Goal: Information Seeking & Learning: Learn about a topic

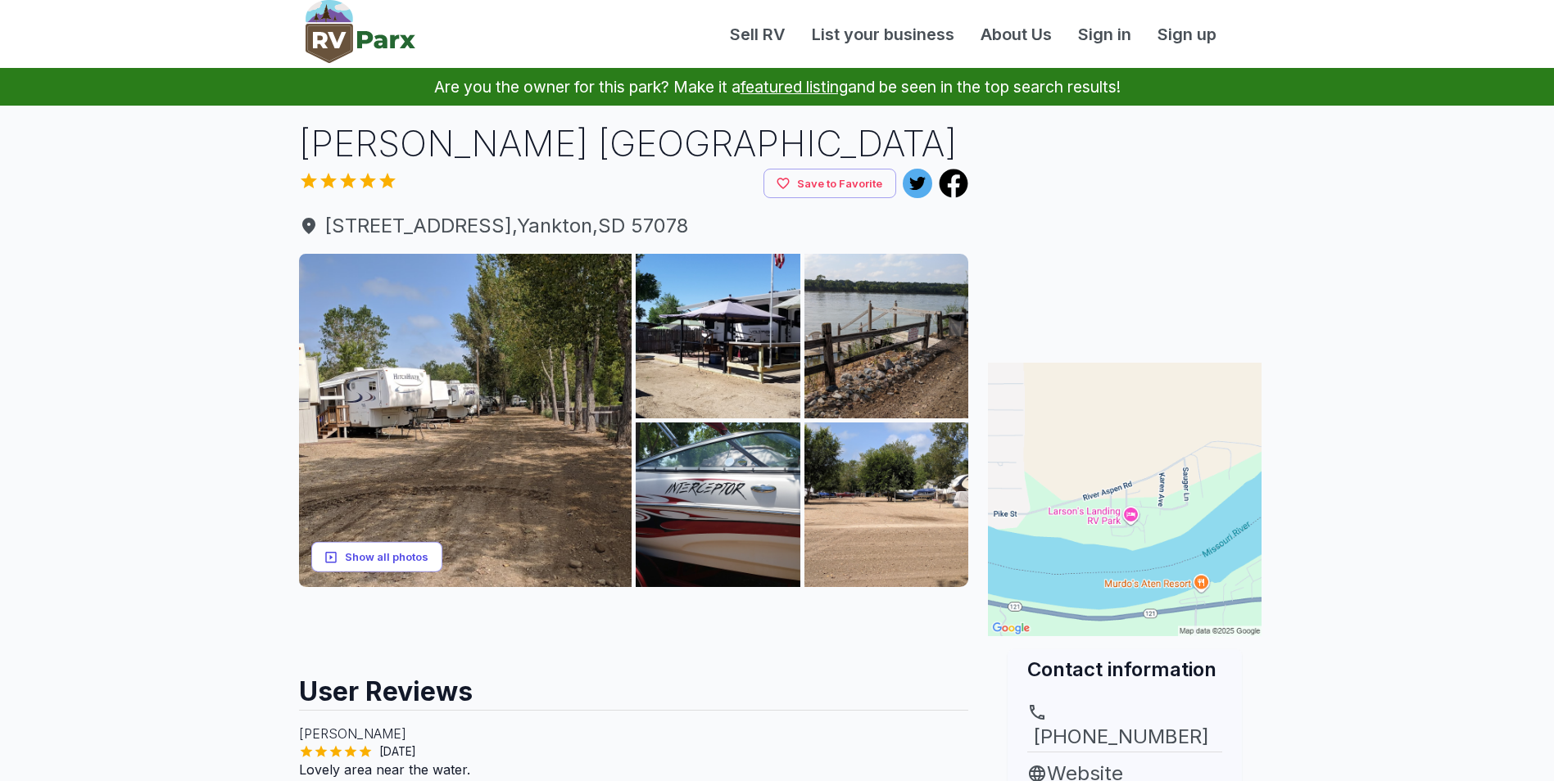
click at [395, 558] on button "Show all photos" at bounding box center [376, 557] width 131 height 30
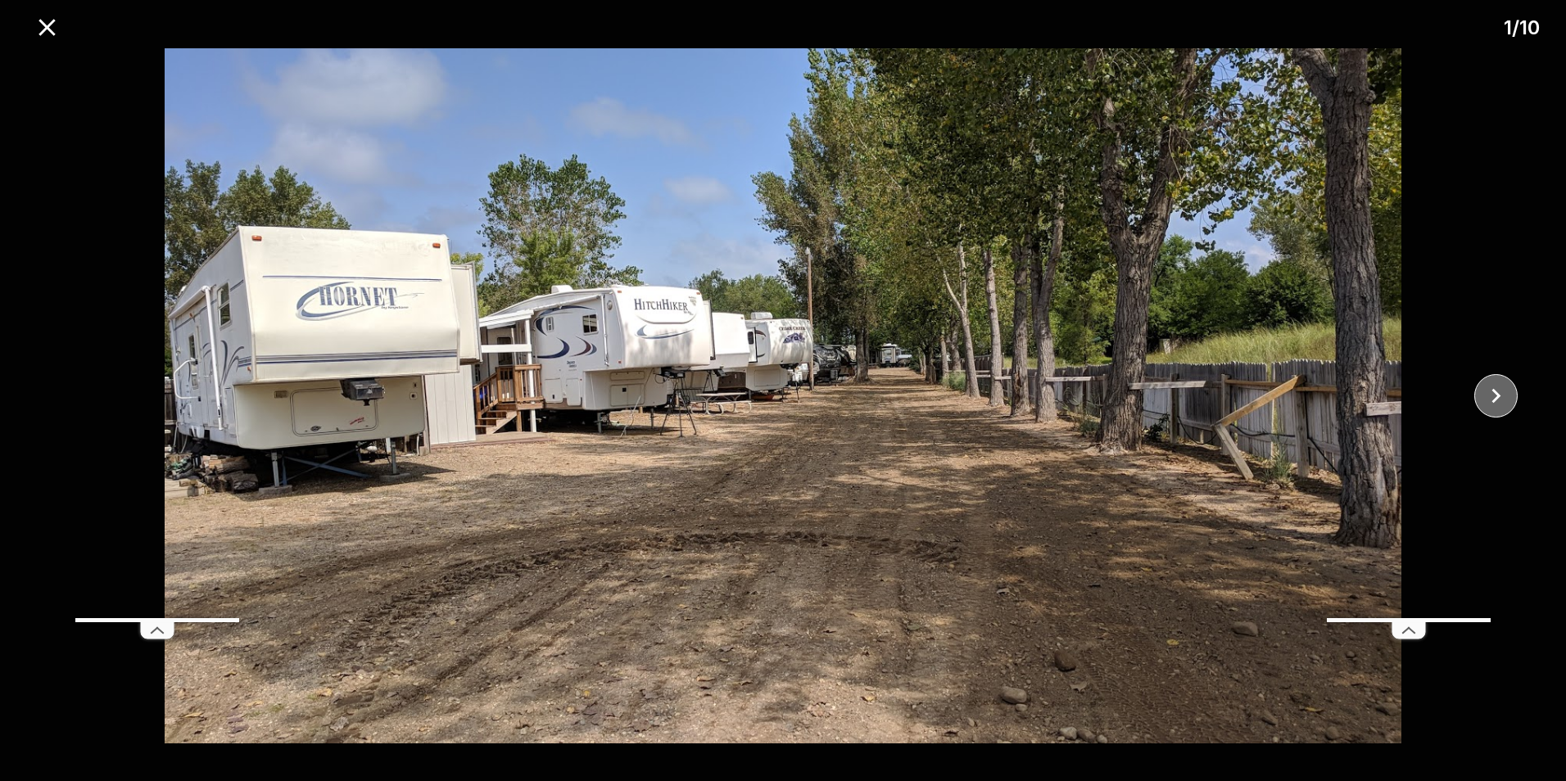
click at [1493, 387] on icon "close" at bounding box center [1496, 396] width 29 height 29
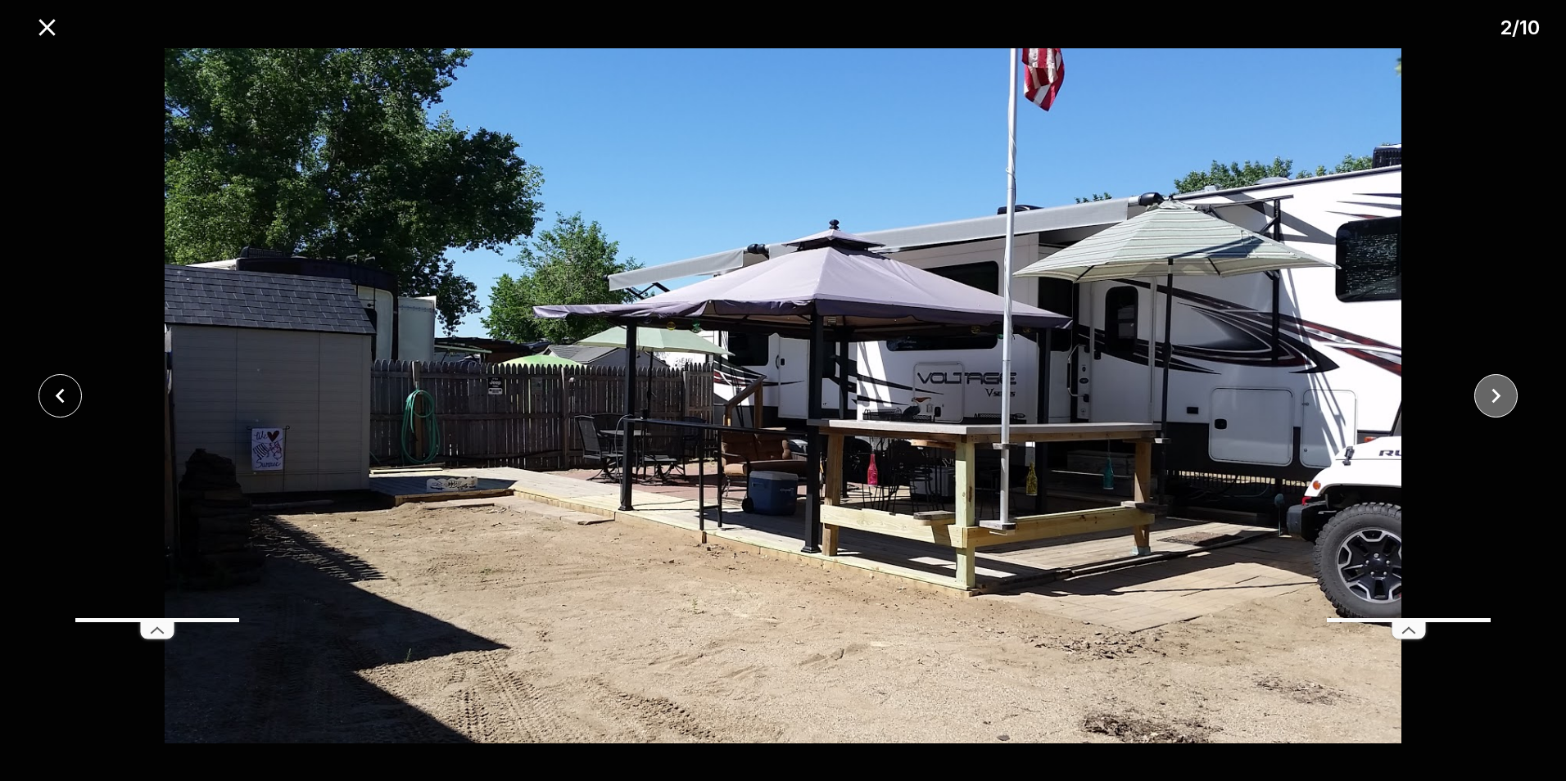
click at [1493, 387] on icon "close" at bounding box center [1496, 396] width 29 height 29
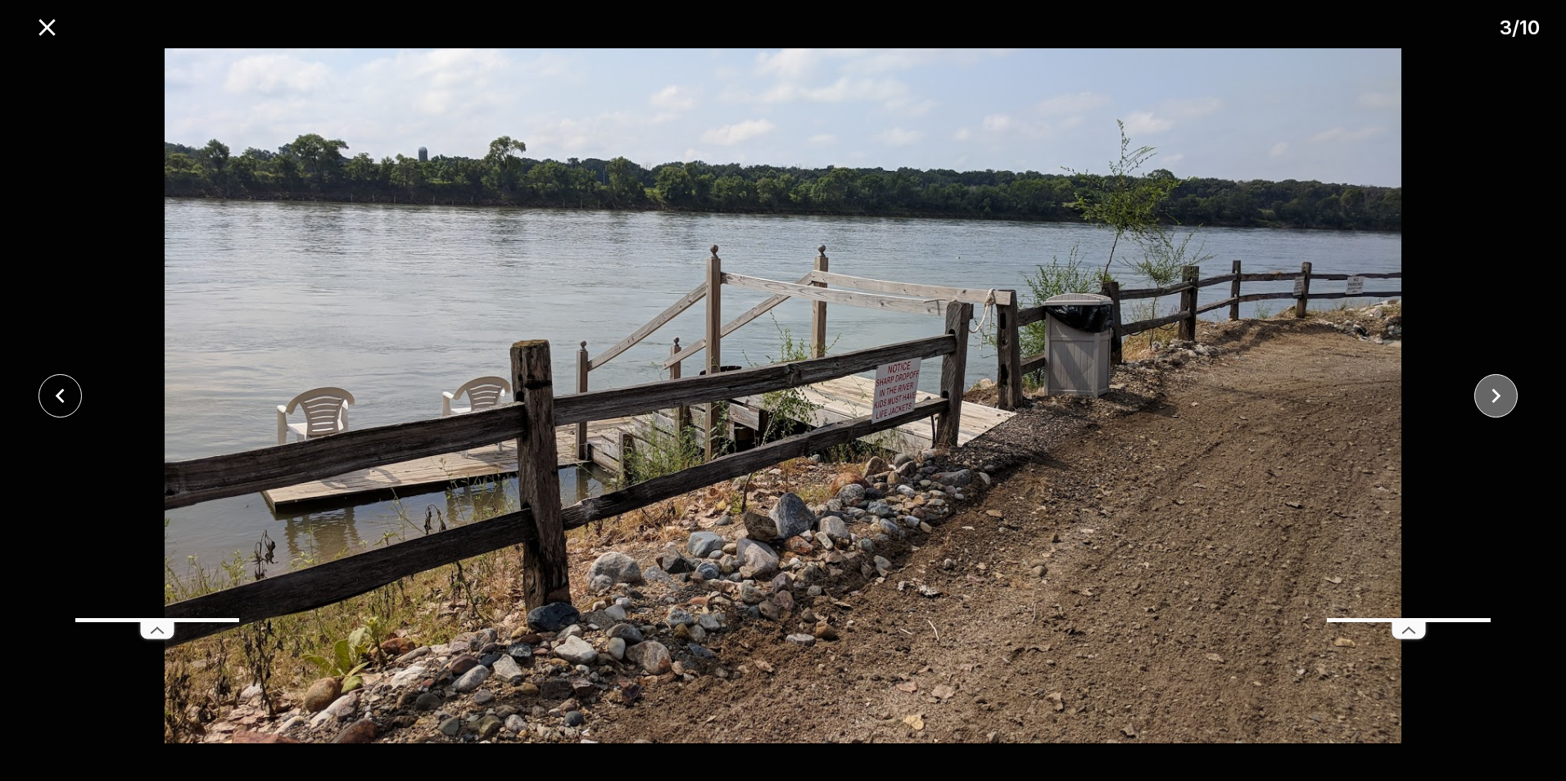
click at [1497, 398] on icon "close" at bounding box center [1496, 396] width 9 height 15
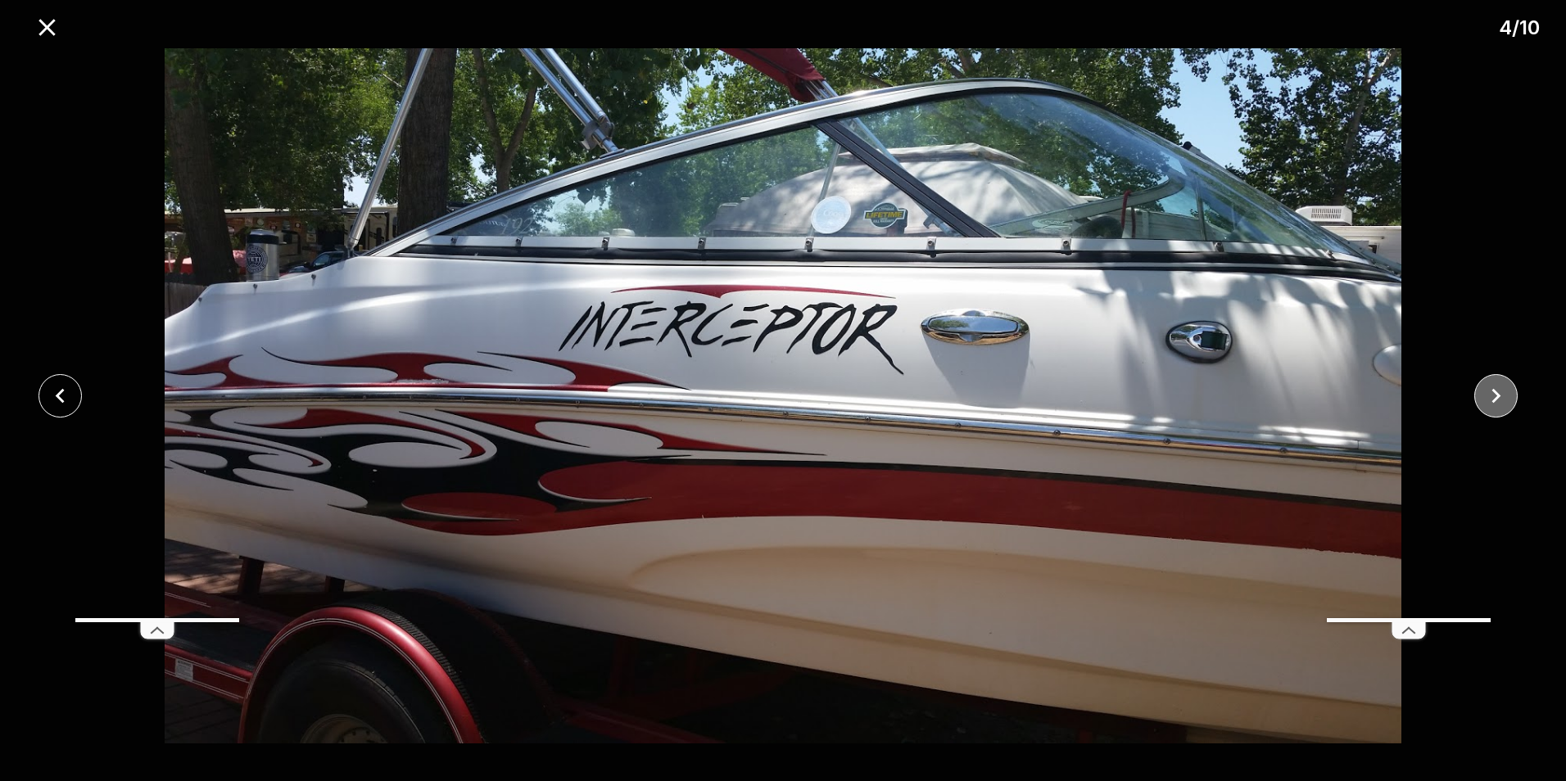
click at [1497, 398] on icon "close" at bounding box center [1496, 396] width 9 height 15
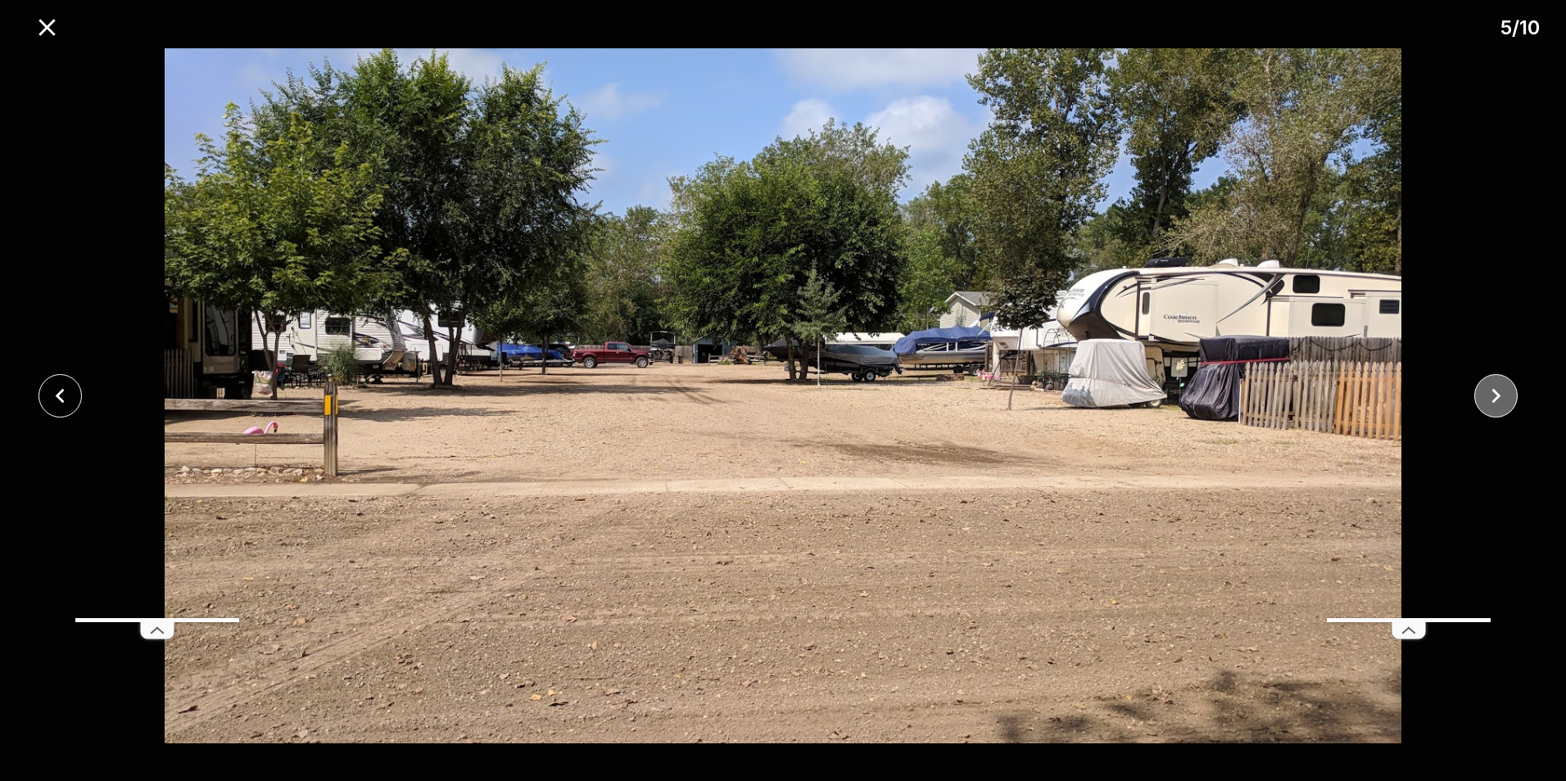
click at [1497, 398] on icon "close" at bounding box center [1496, 396] width 9 height 15
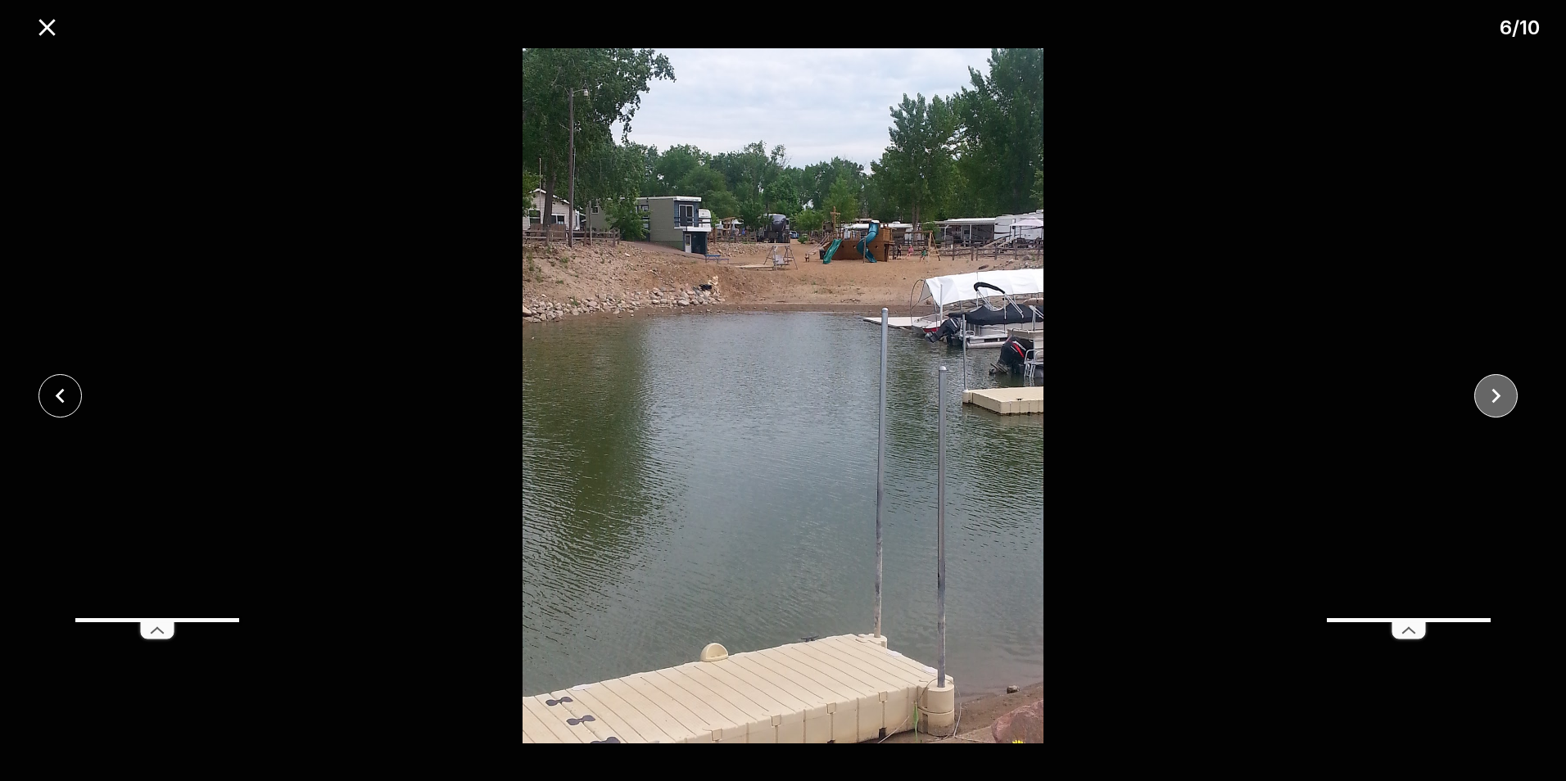
click at [1497, 398] on icon "close" at bounding box center [1496, 396] width 9 height 15
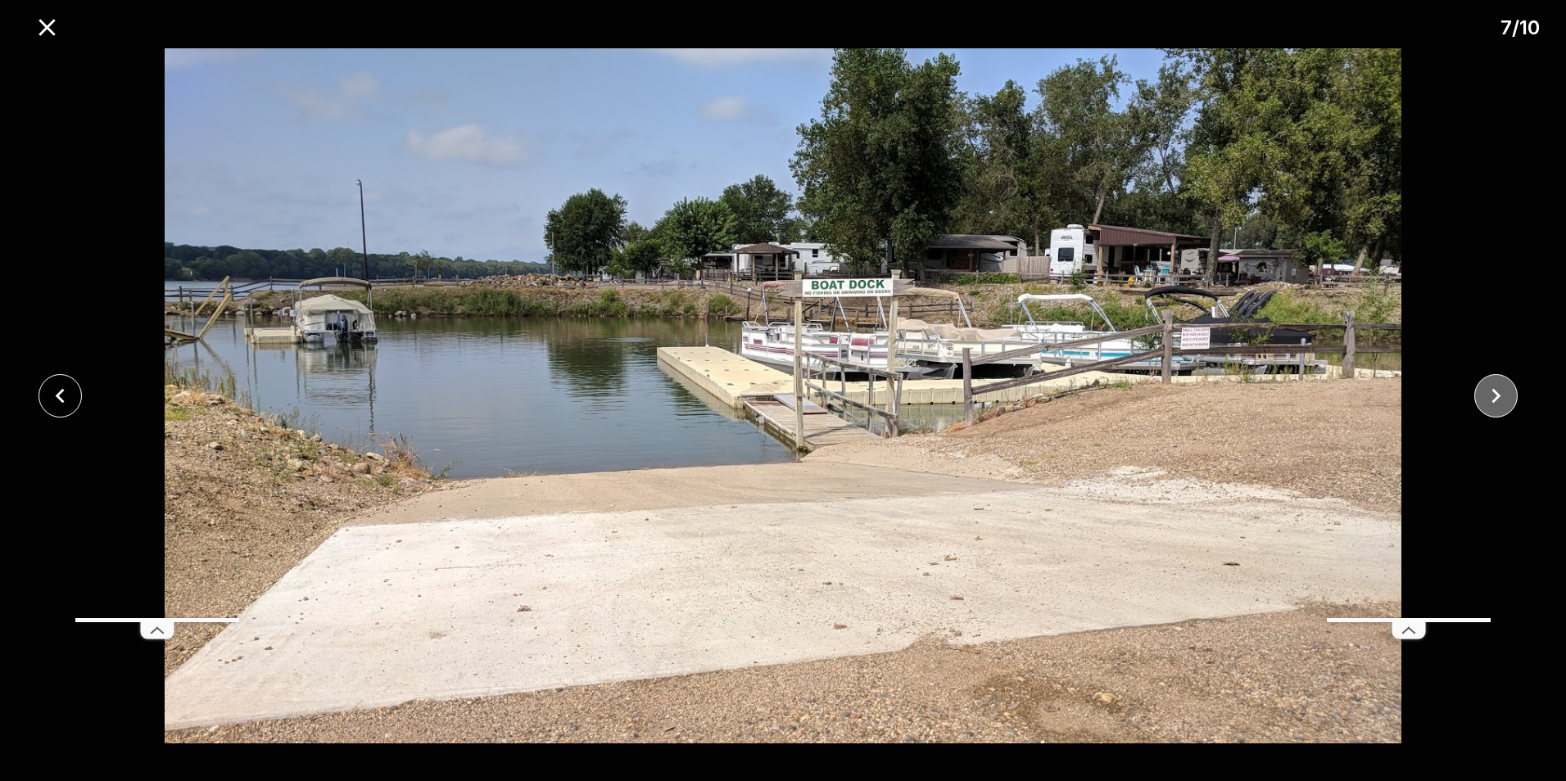
click at [1497, 398] on icon "close" at bounding box center [1496, 396] width 9 height 15
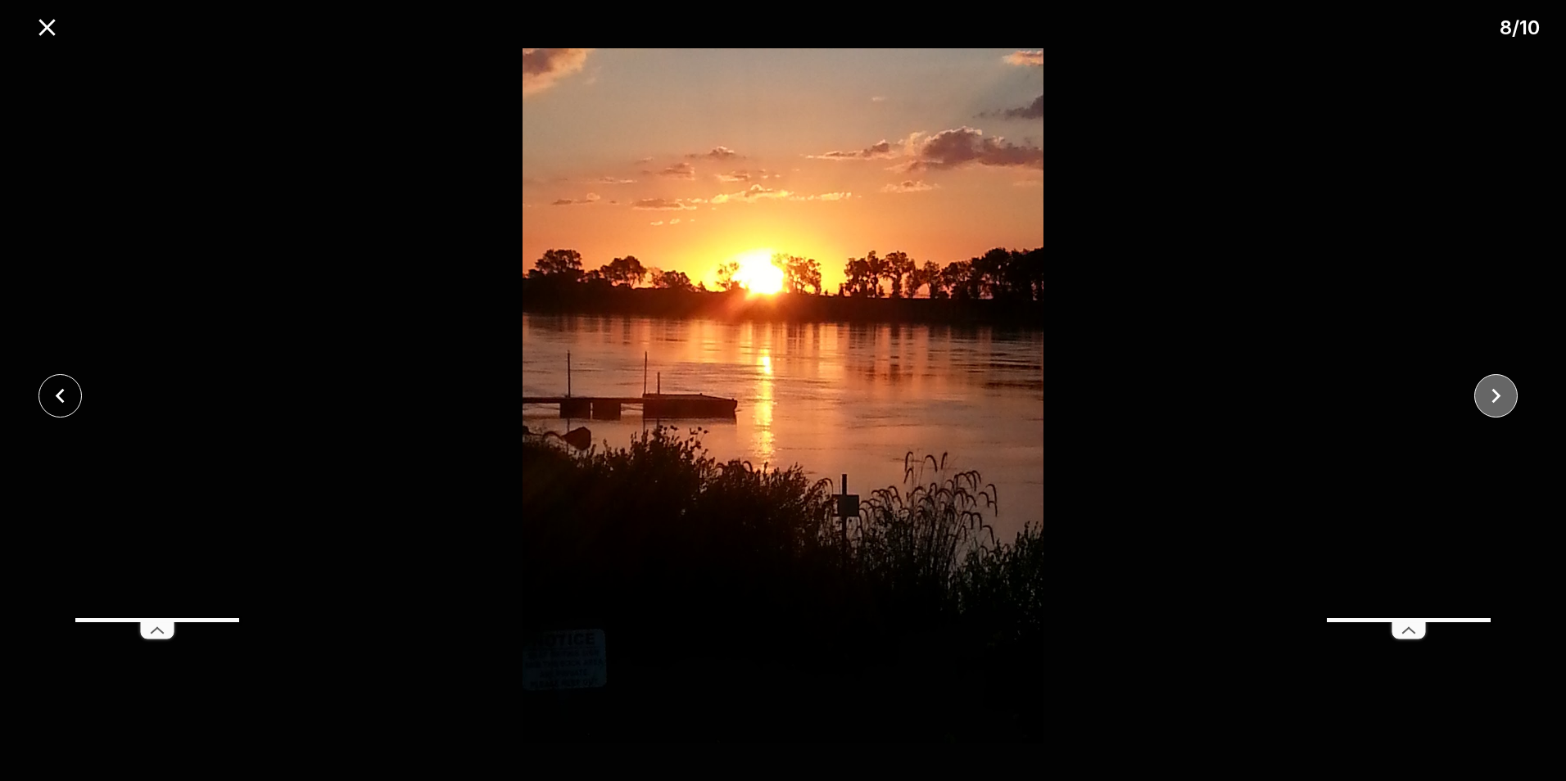
click at [1497, 398] on icon "close" at bounding box center [1496, 396] width 9 height 15
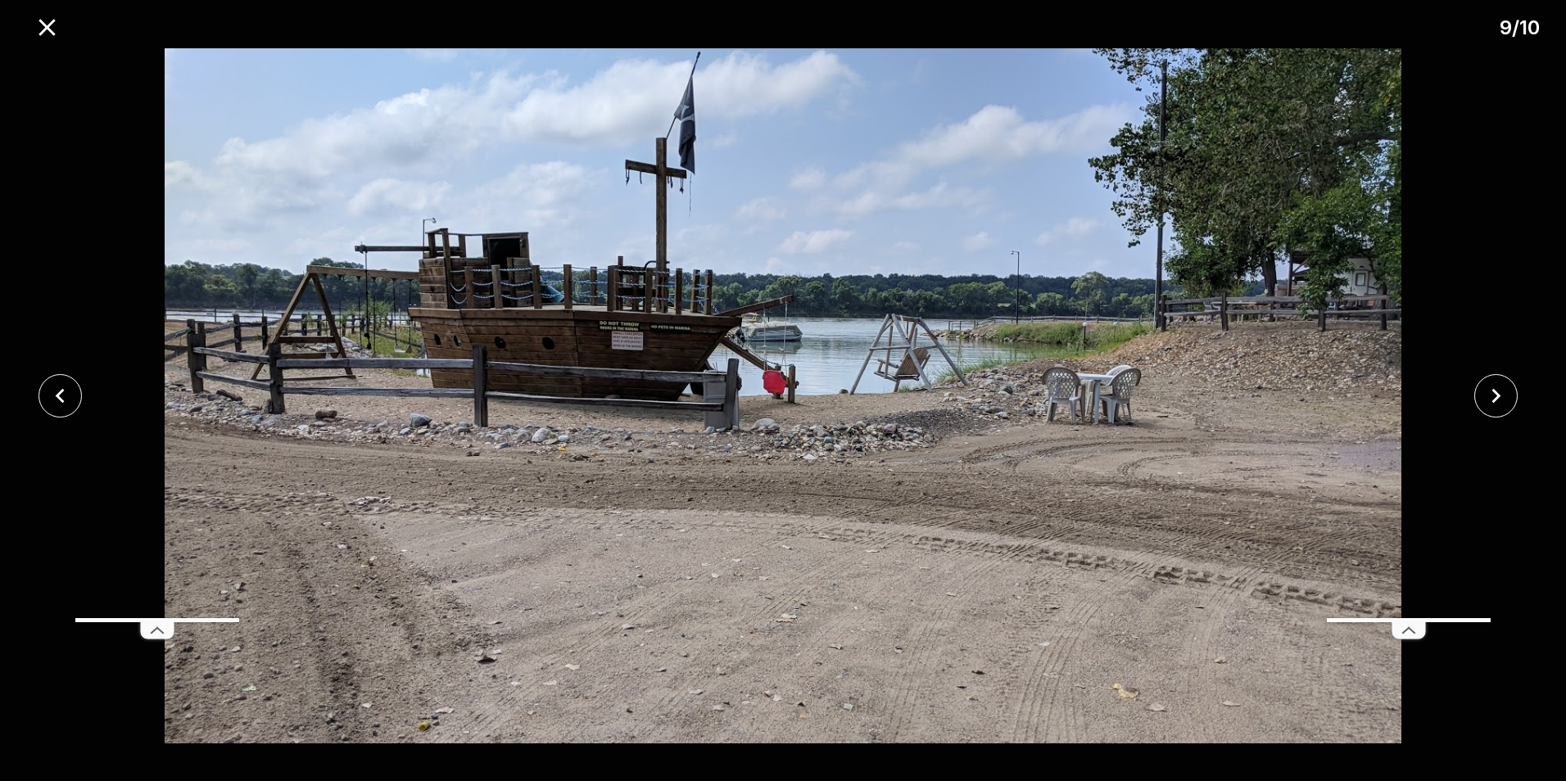
click at [1411, 631] on line at bounding box center [1412, 630] width 6 height 5
click at [157, 628] on line at bounding box center [160, 630] width 6 height 5
click at [1495, 391] on icon "close" at bounding box center [1496, 396] width 9 height 15
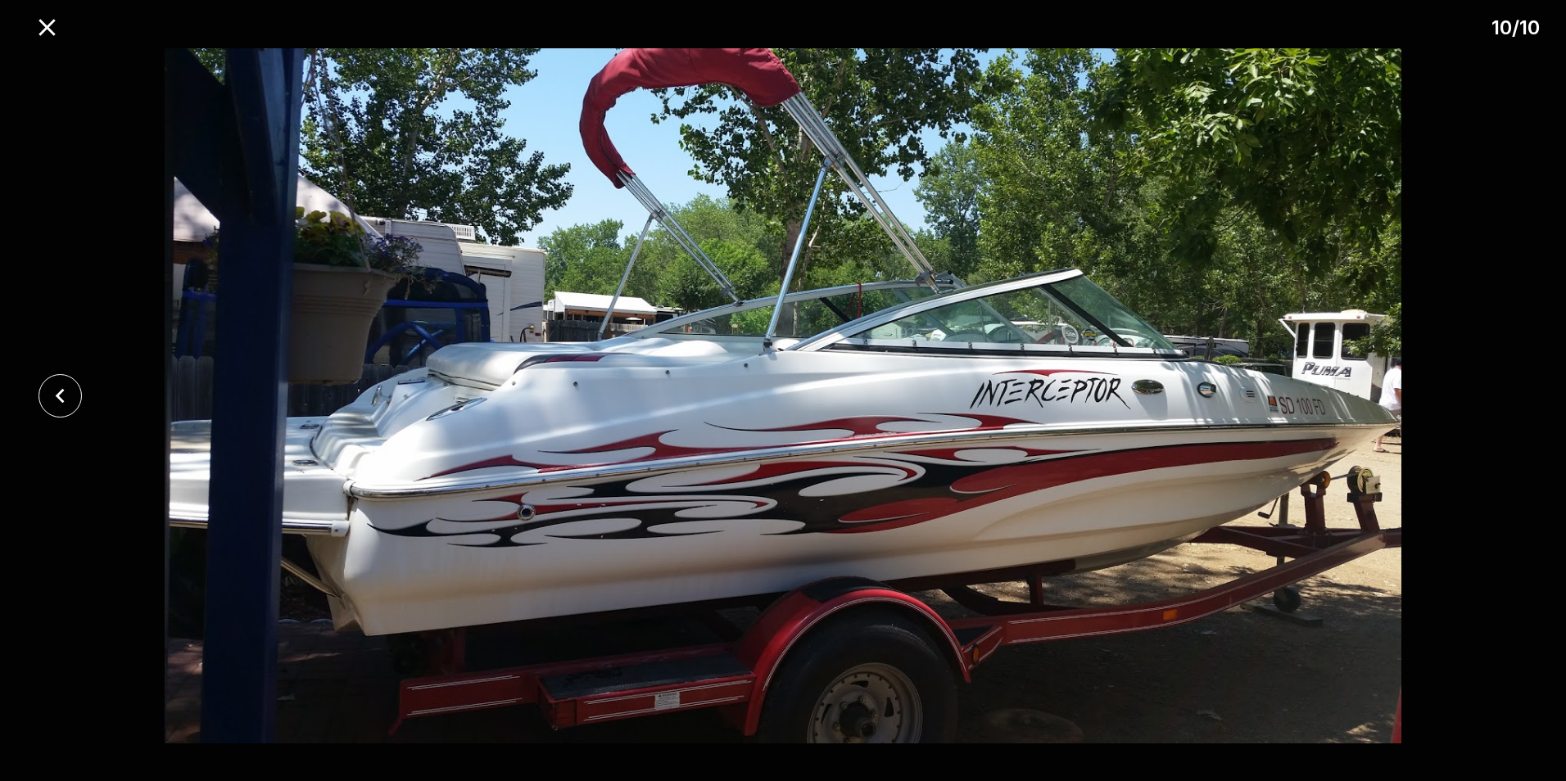
click at [1495, 391] on div at bounding box center [783, 395] width 1566 height 695
click at [34, 32] on icon "close" at bounding box center [47, 27] width 29 height 29
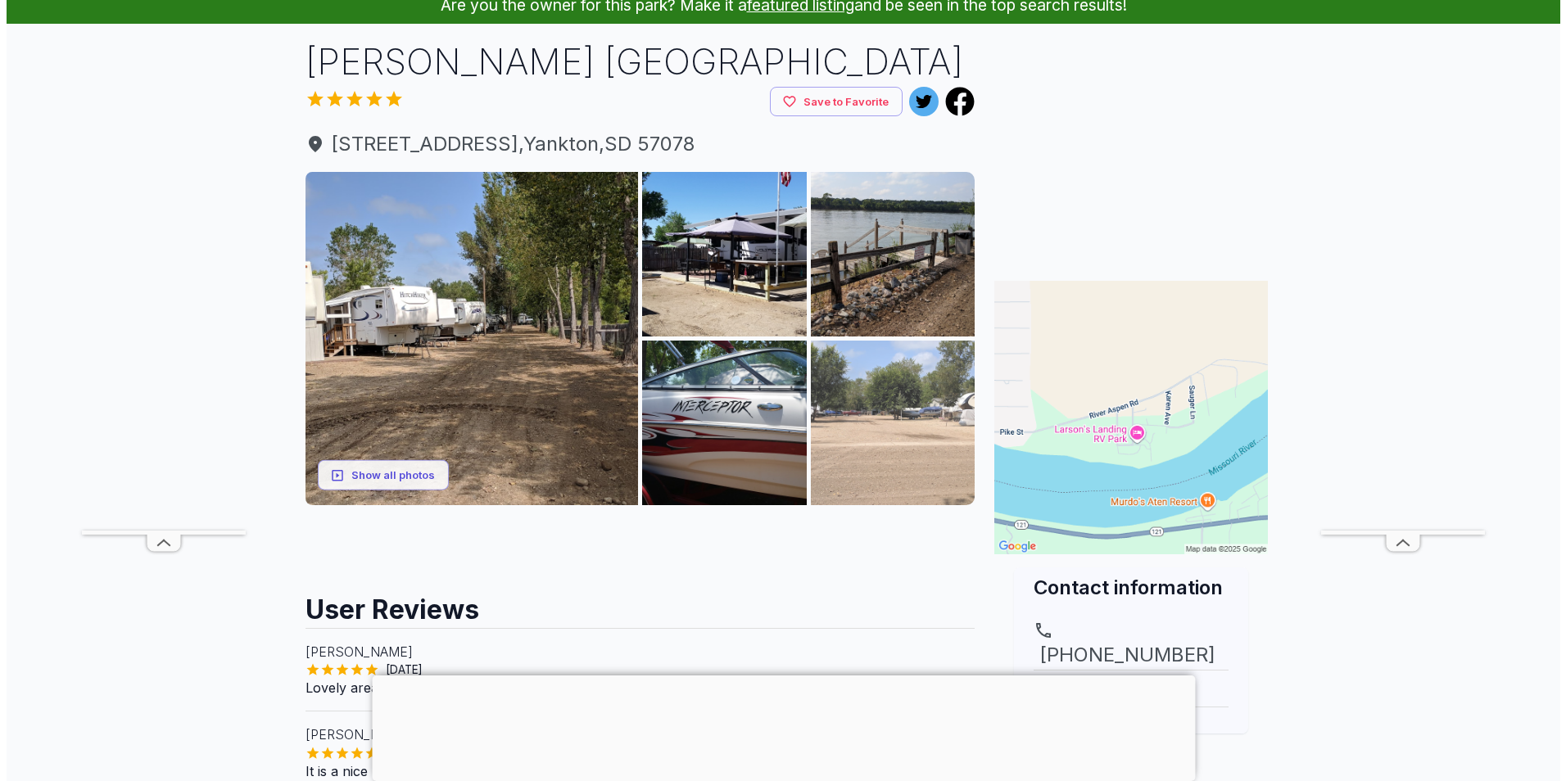
scroll to position [164, 0]
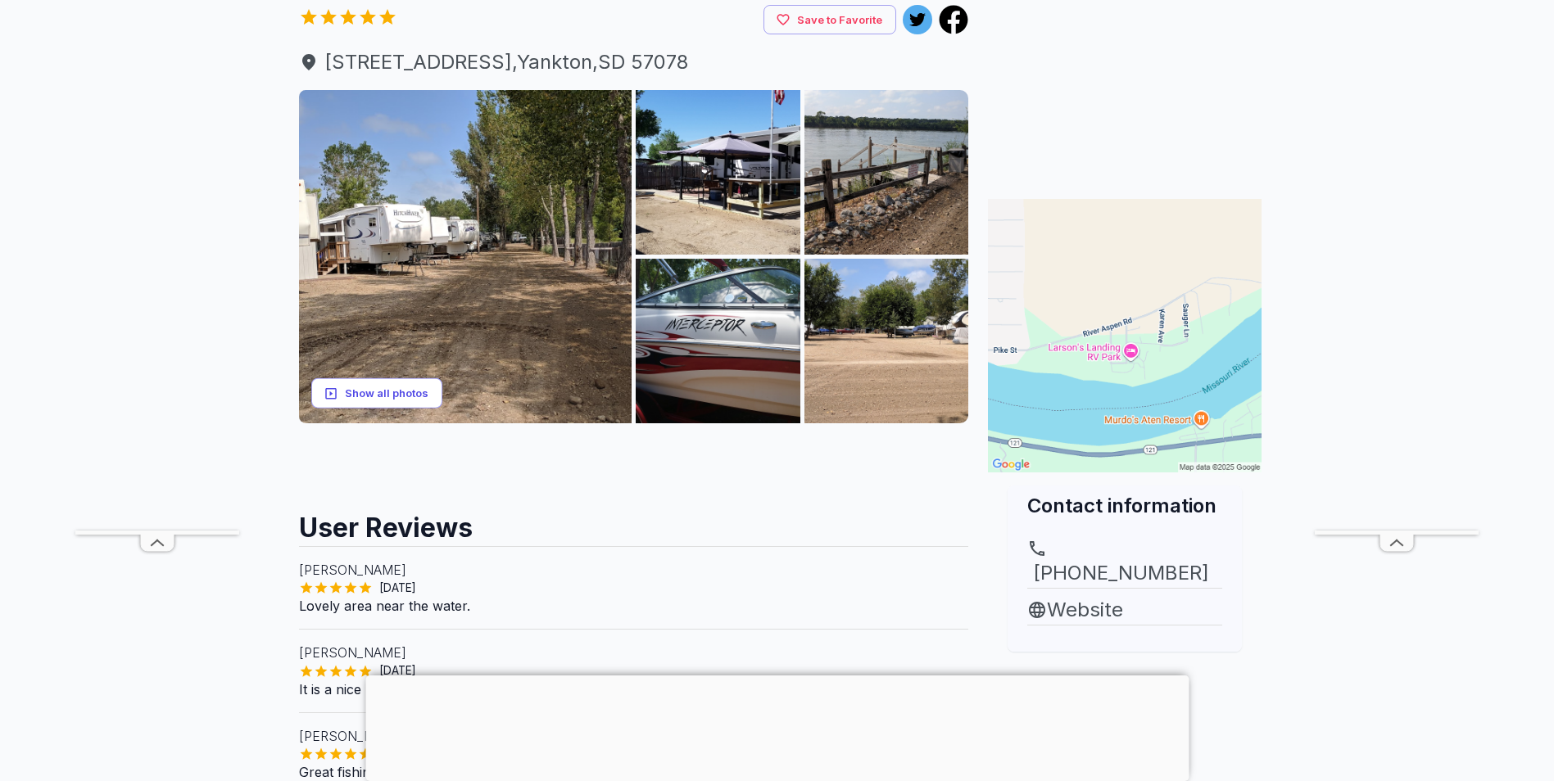
click at [389, 392] on button "Show all photos" at bounding box center [376, 393] width 131 height 30
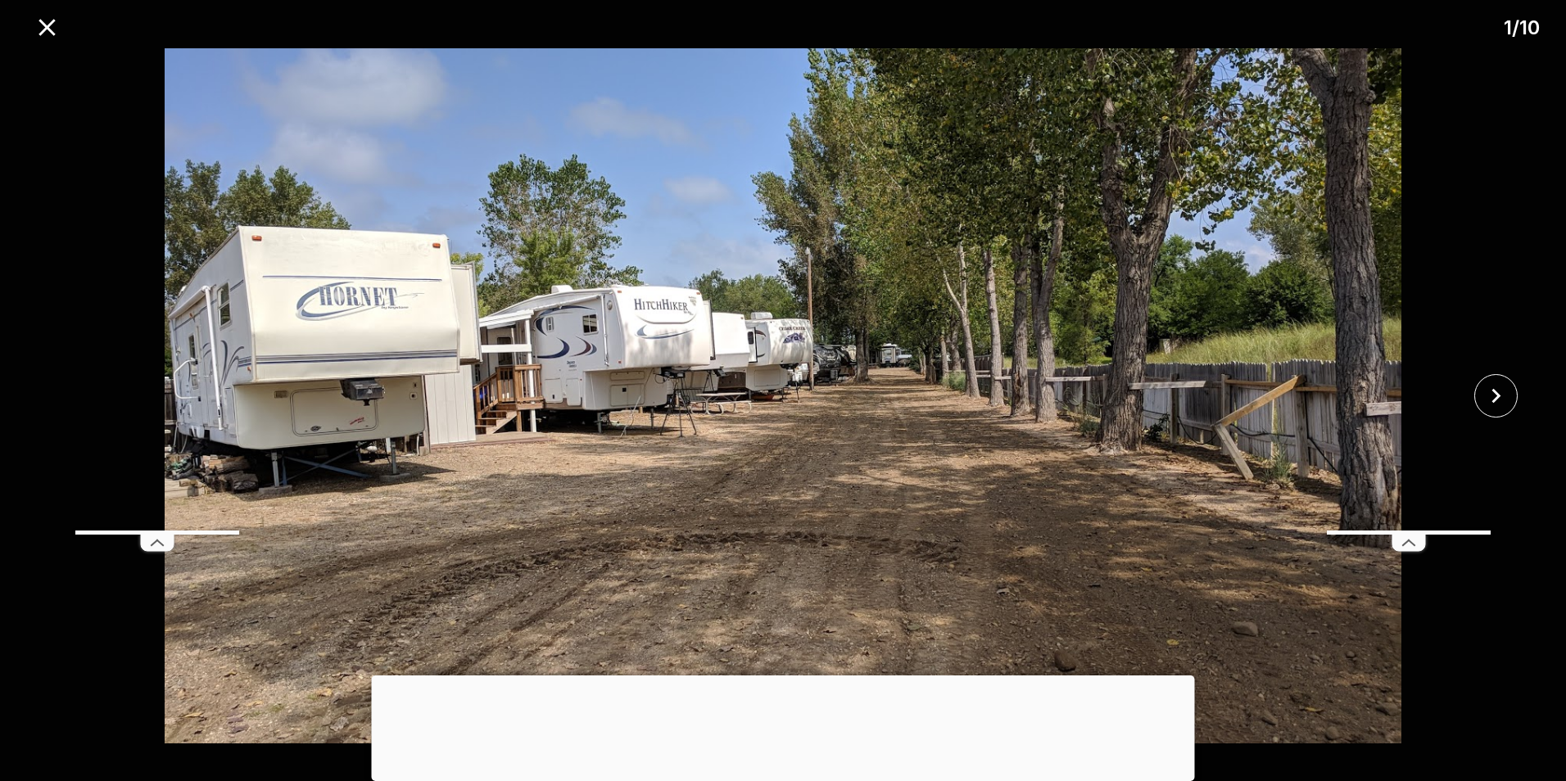
click at [1421, 541] on icon at bounding box center [1409, 543] width 33 height 16
click at [1506, 405] on icon "close" at bounding box center [1496, 396] width 29 height 29
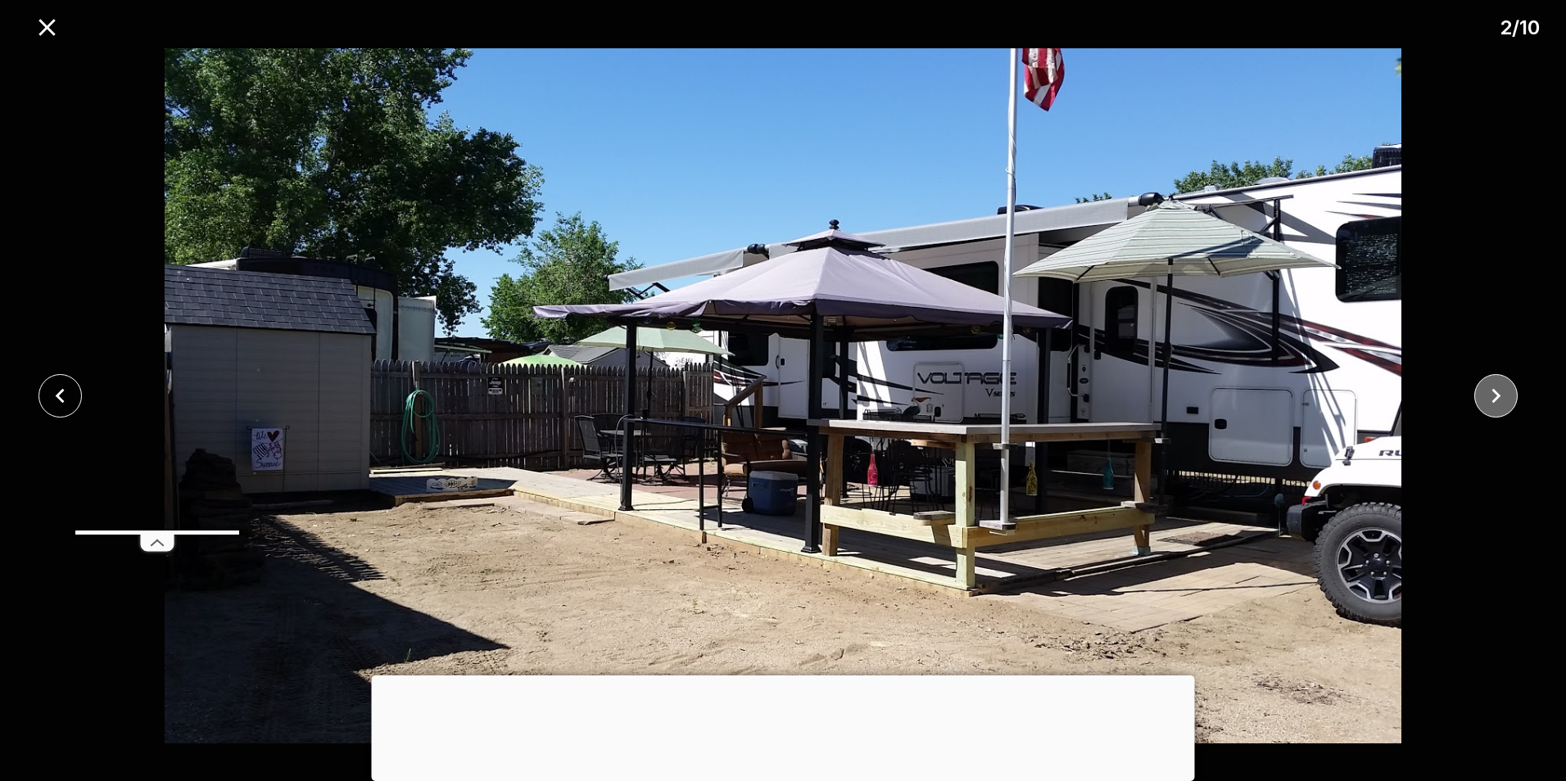
click at [1506, 405] on icon "close" at bounding box center [1496, 396] width 29 height 29
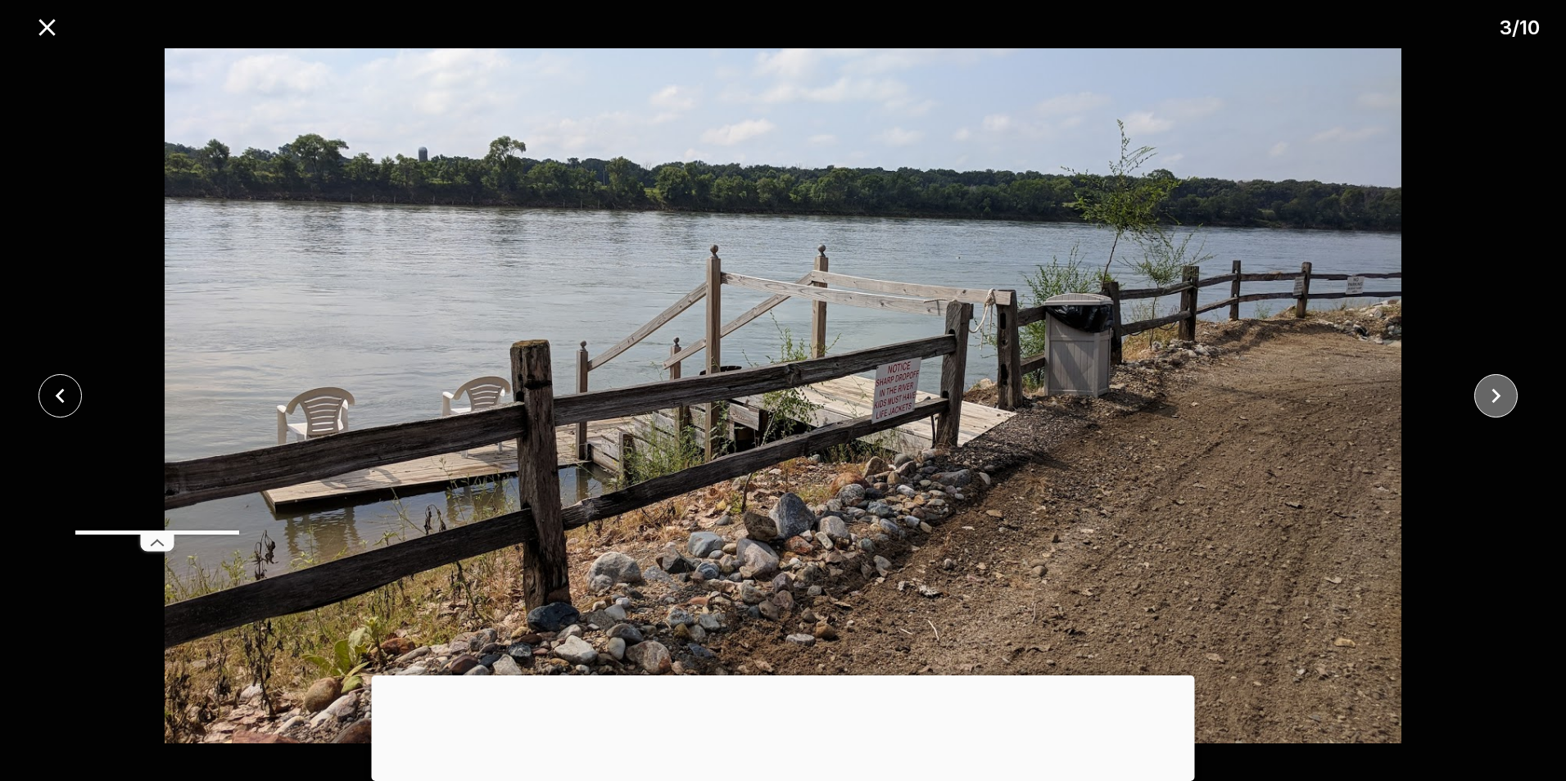
click at [1506, 405] on icon "close" at bounding box center [1496, 396] width 29 height 29
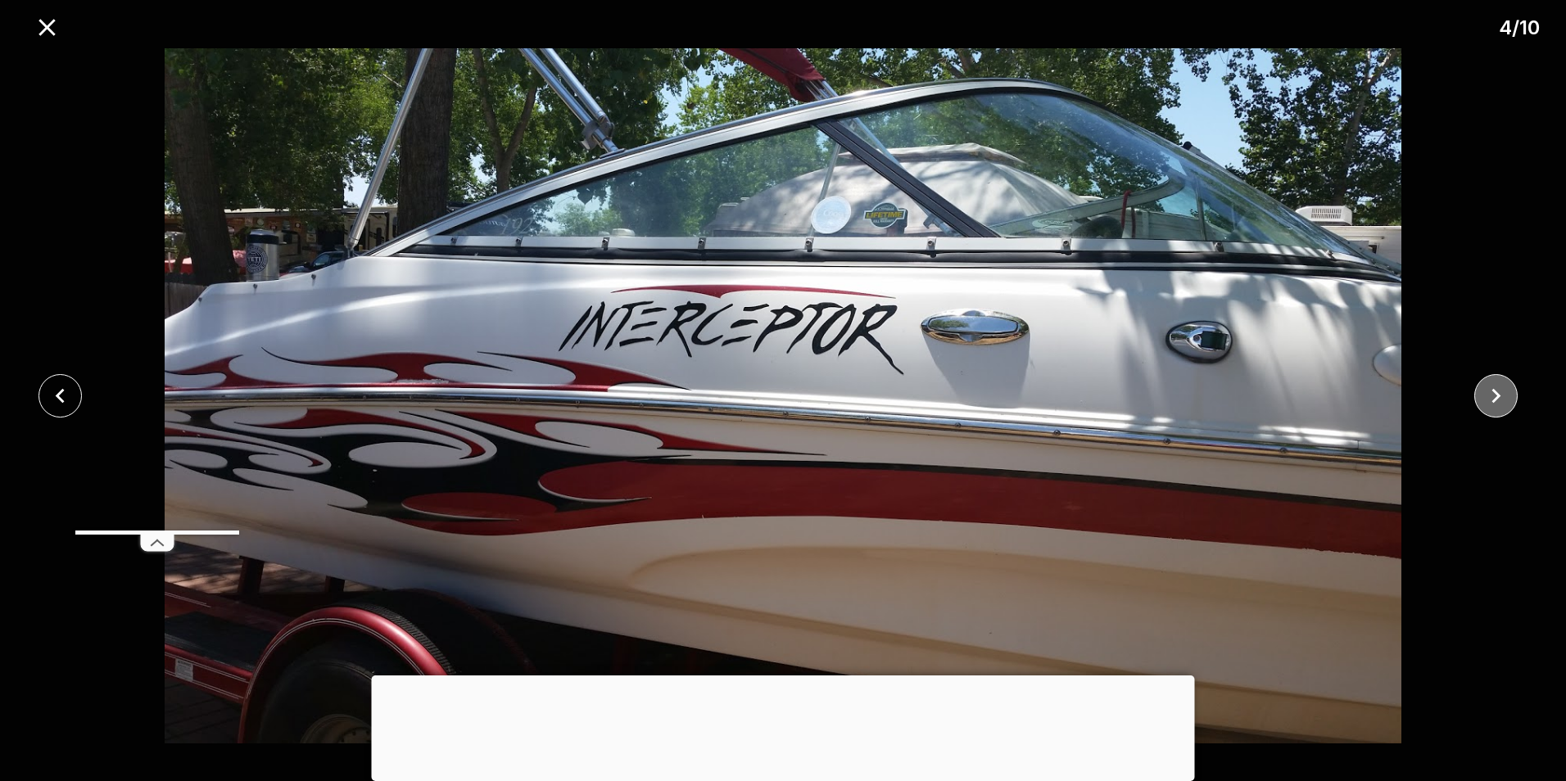
click at [1506, 405] on icon "close" at bounding box center [1496, 396] width 29 height 29
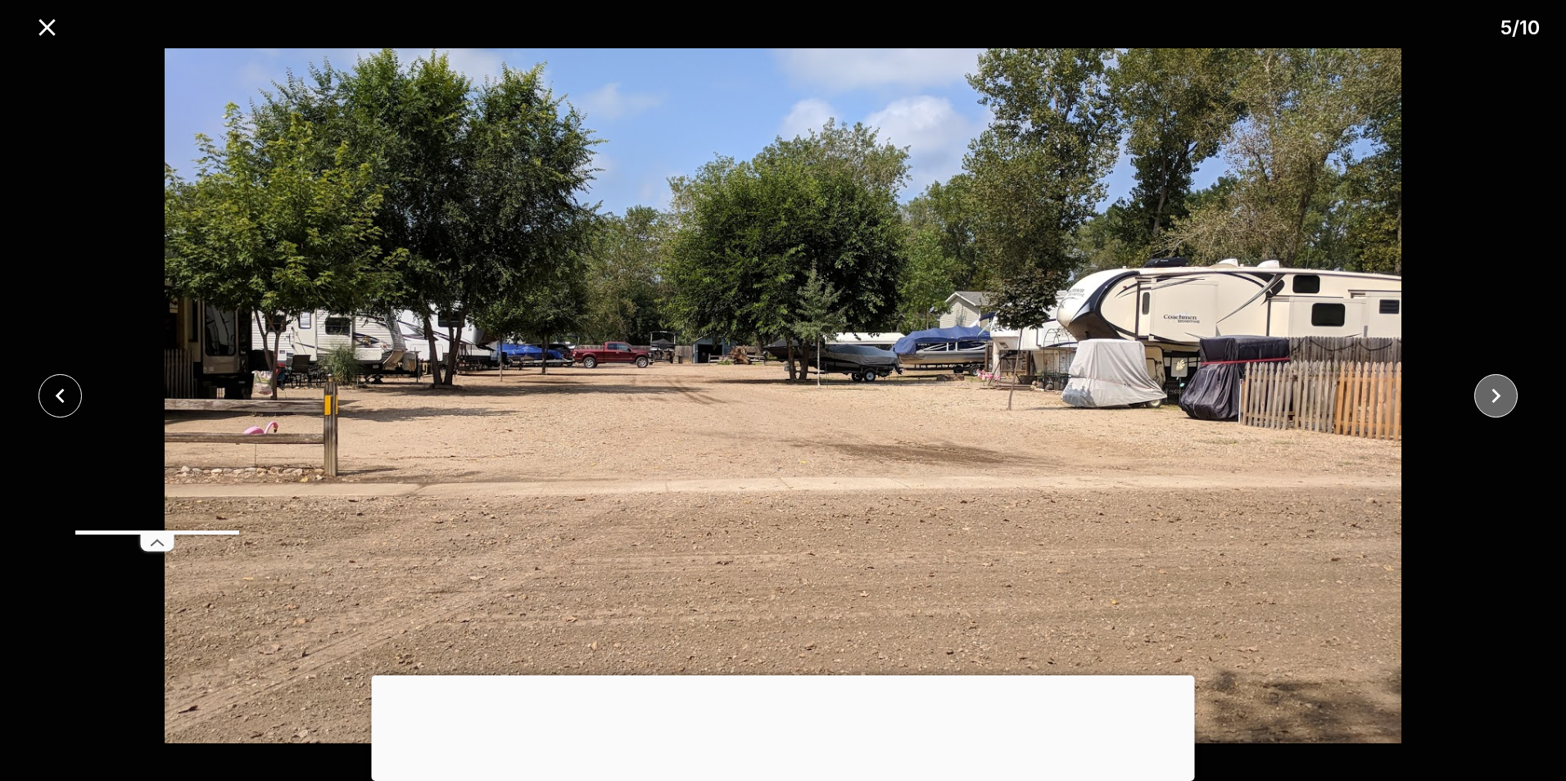
click at [1505, 401] on icon "close" at bounding box center [1496, 396] width 29 height 29
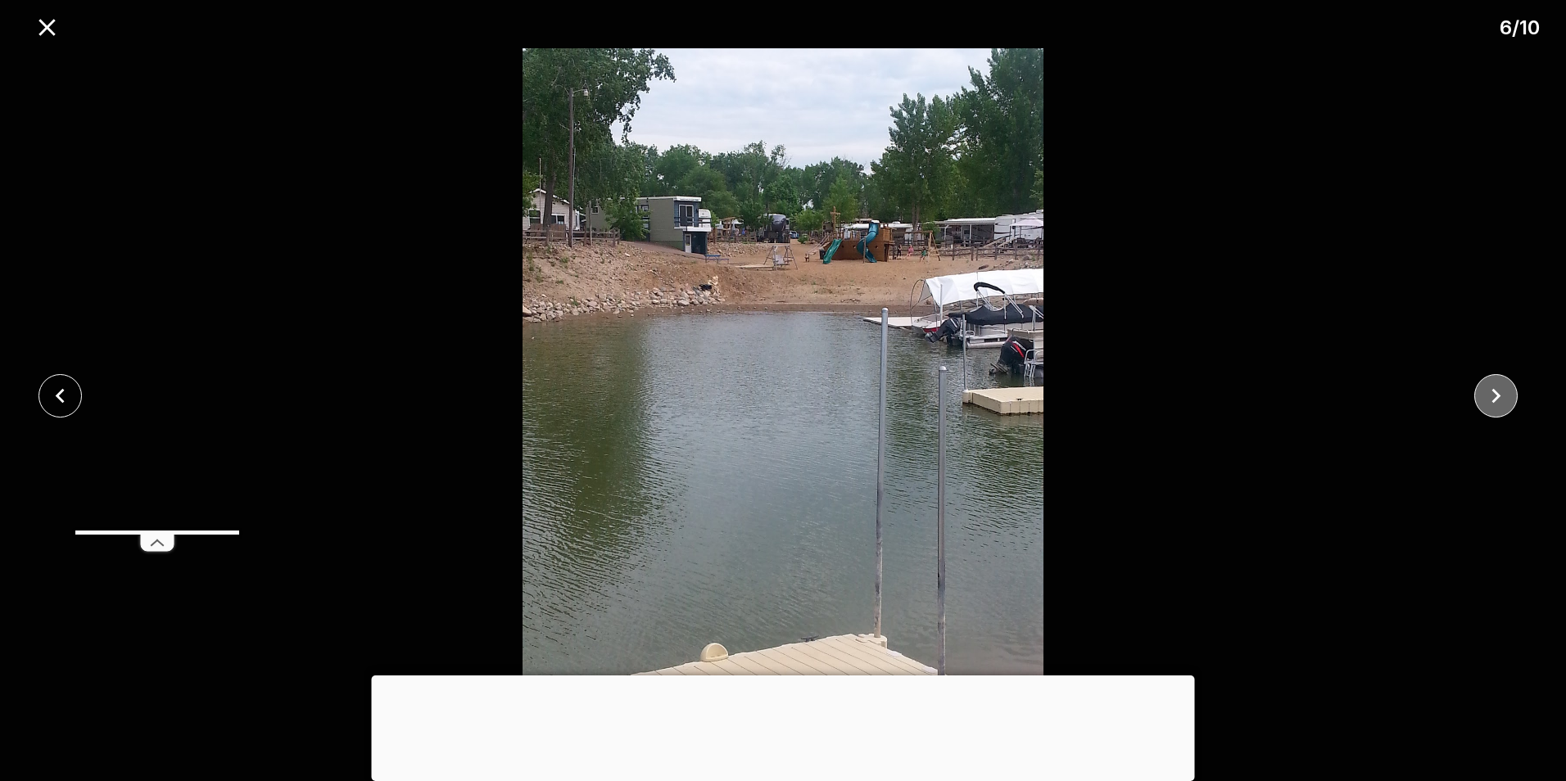
click at [1505, 401] on icon "close" at bounding box center [1496, 396] width 29 height 29
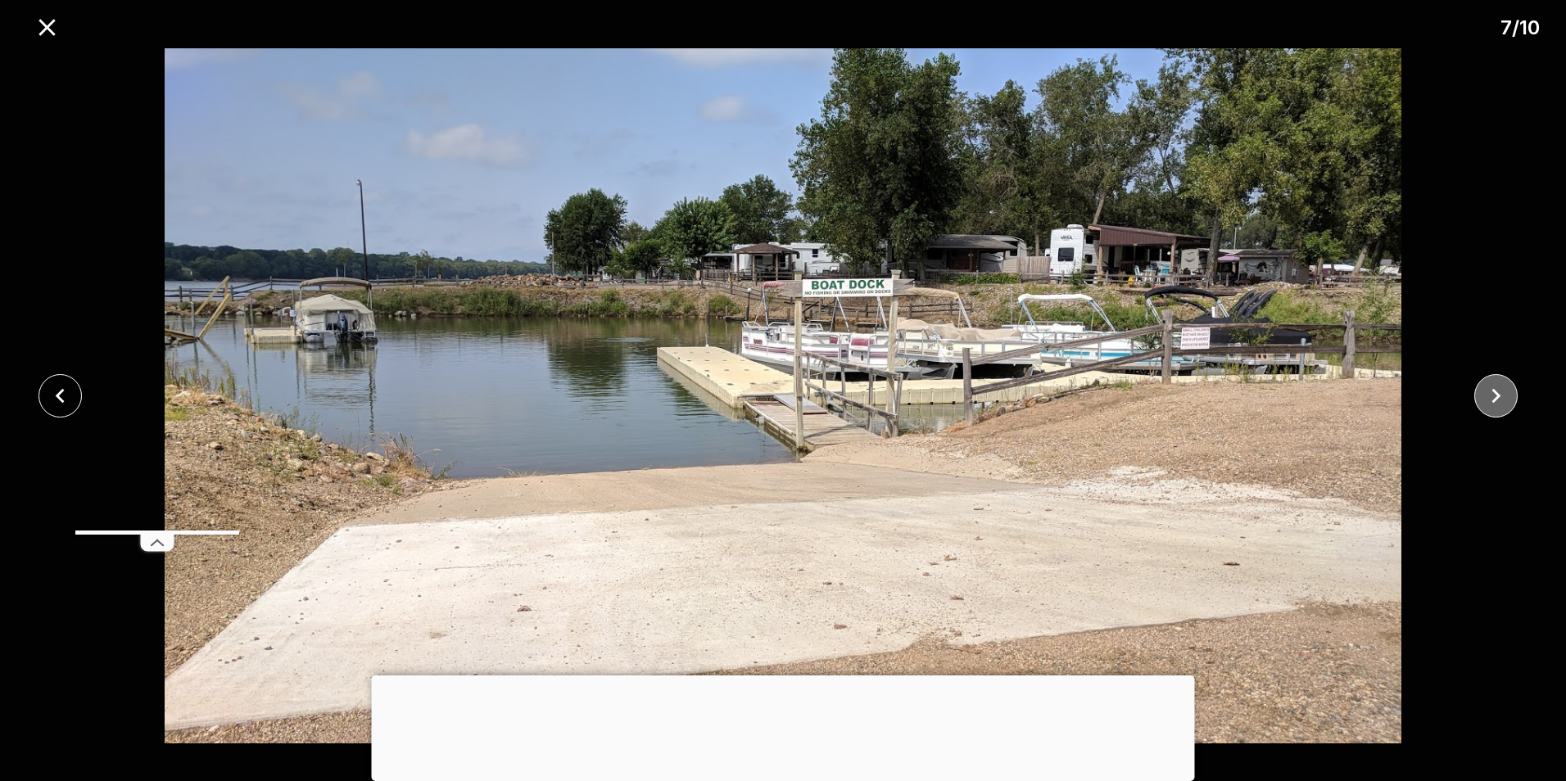
click at [1505, 401] on icon "close" at bounding box center [1496, 396] width 29 height 29
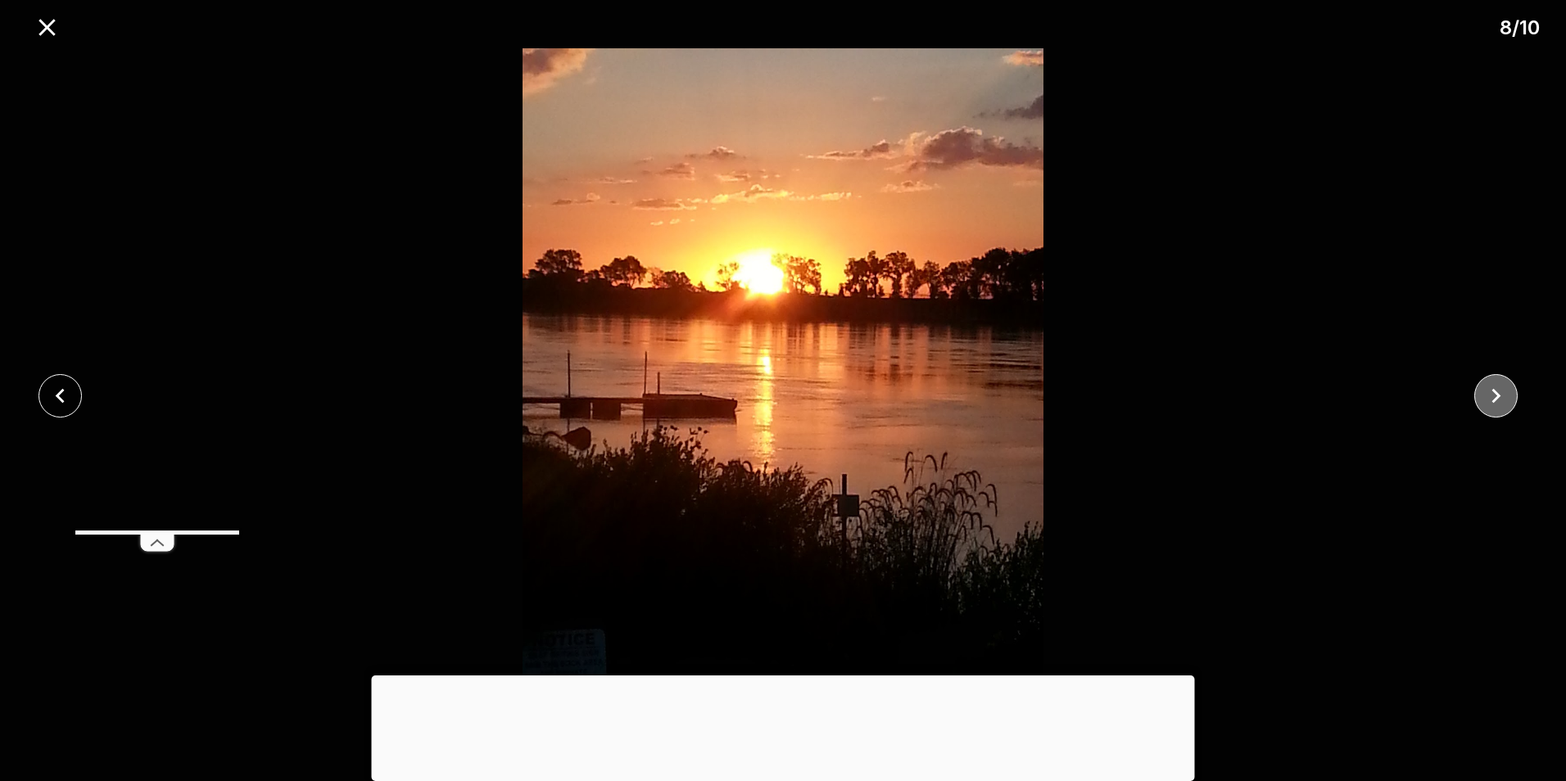
click at [1505, 401] on icon "close" at bounding box center [1496, 396] width 29 height 29
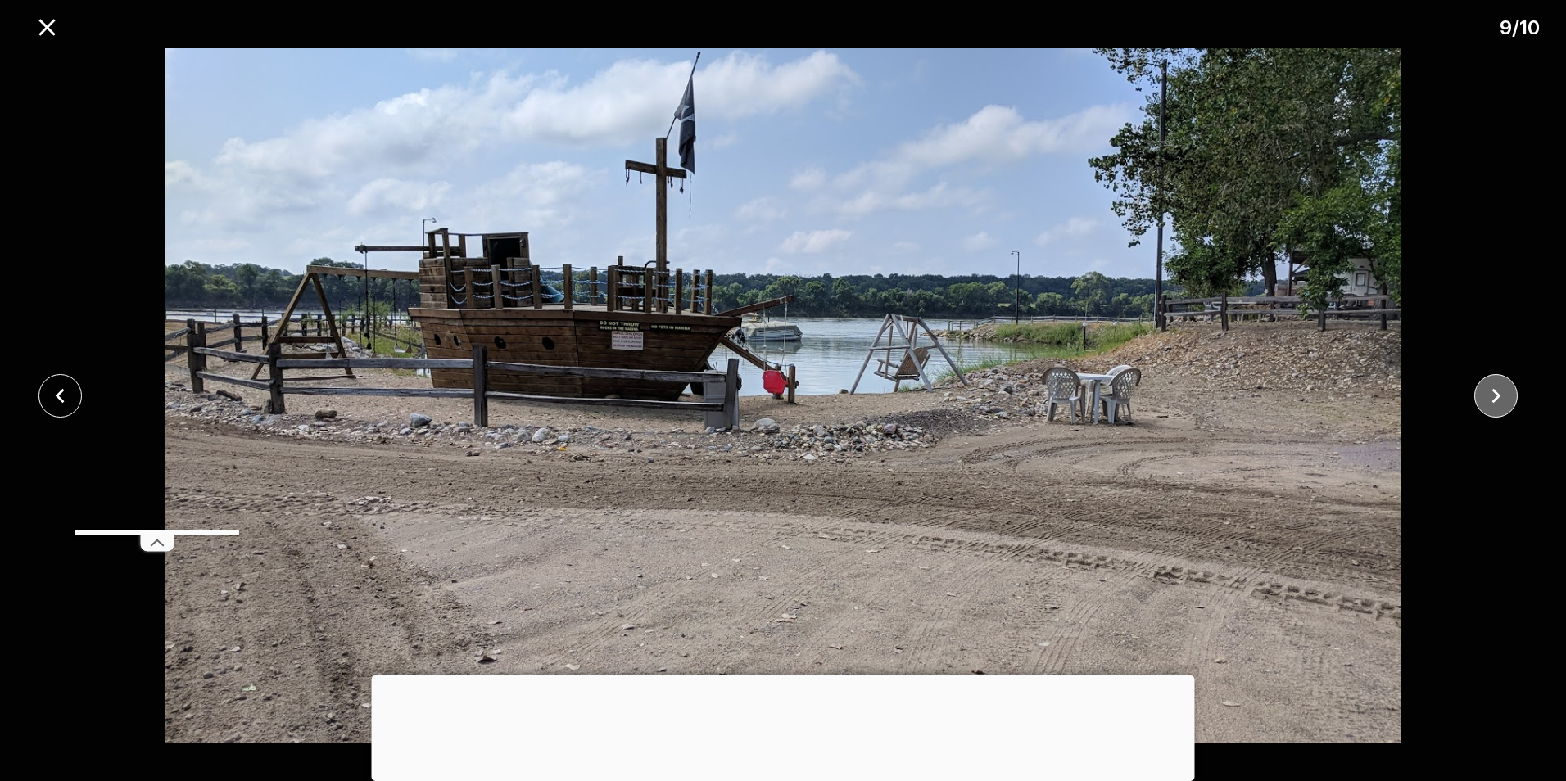
click at [1505, 401] on icon "close" at bounding box center [1496, 396] width 29 height 29
